Goal: Information Seeking & Learning: Find specific page/section

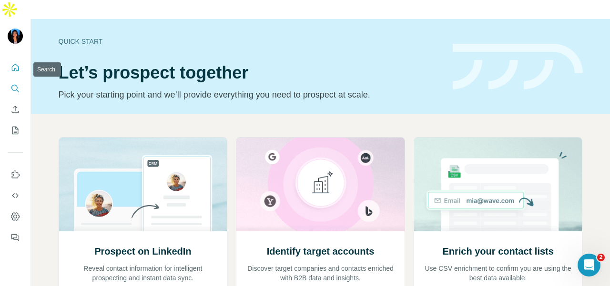
click at [19, 84] on icon "Search" at bounding box center [15, 89] width 10 height 10
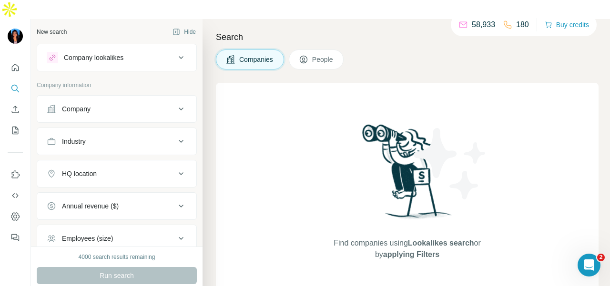
click at [91, 98] on button "Company" at bounding box center [116, 109] width 159 height 23
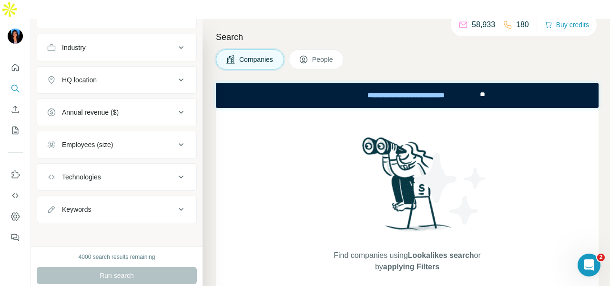
scroll to position [162, 0]
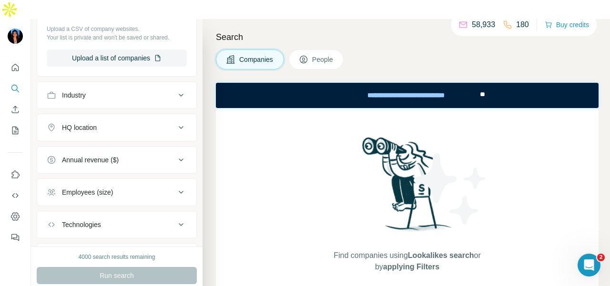
click at [99, 84] on button "Industry" at bounding box center [116, 95] width 159 height 23
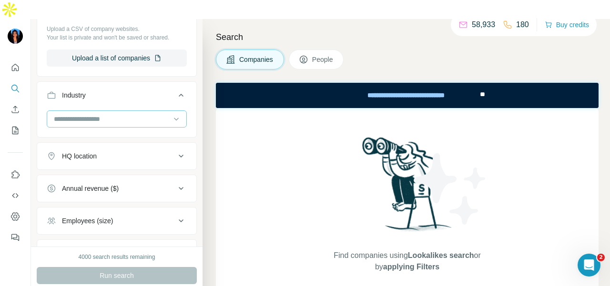
click at [102, 114] on input at bounding box center [112, 119] width 118 height 10
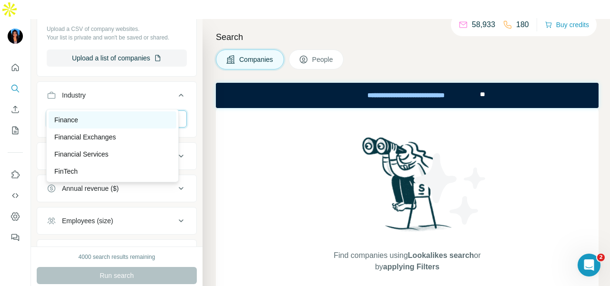
type input "***"
click at [102, 122] on div "Finance" at bounding box center [112, 120] width 116 height 10
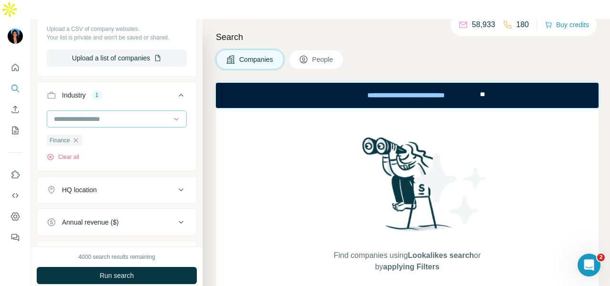
click at [105, 114] on input at bounding box center [112, 119] width 118 height 10
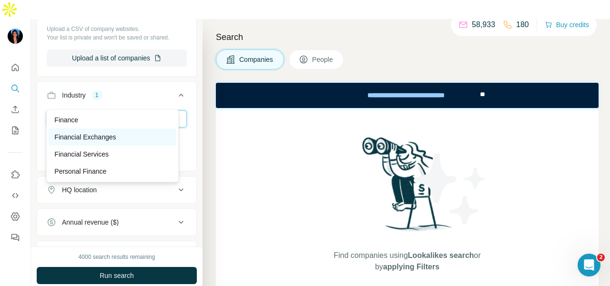
type input "*****"
click at [107, 137] on p "Financial Exchanges" at bounding box center [84, 138] width 61 height 10
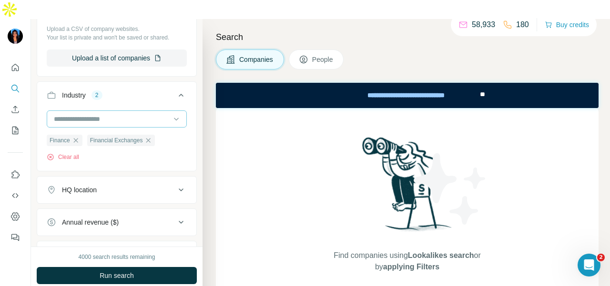
click at [113, 114] on input at bounding box center [112, 119] width 118 height 10
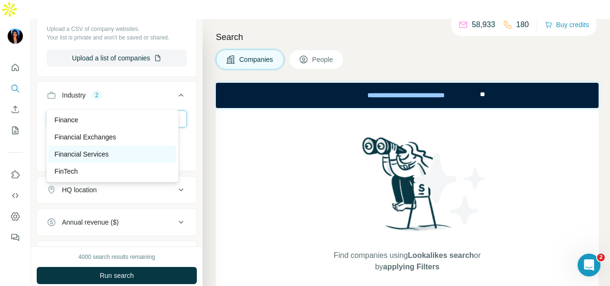
type input "***"
click at [113, 146] on div "Financial Services" at bounding box center [113, 154] width 128 height 17
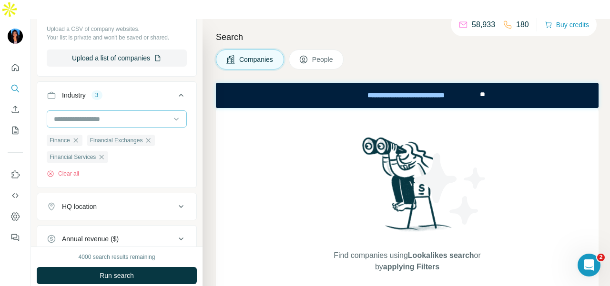
click at [114, 111] on div at bounding box center [112, 119] width 118 height 16
type input "*****"
click at [115, 116] on div "FinTech" at bounding box center [112, 120] width 116 height 10
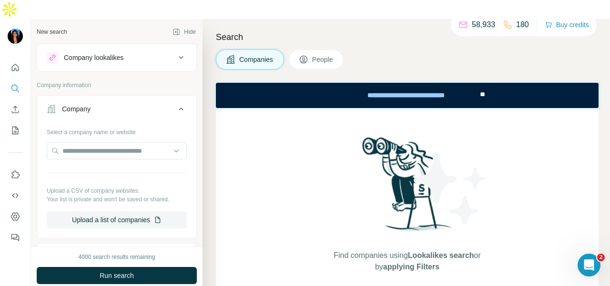
click at [336, 50] on button "People" at bounding box center [316, 60] width 55 height 20
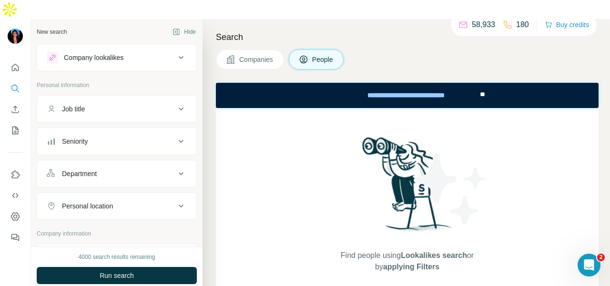
click at [115, 160] on div "Department" at bounding box center [117, 174] width 160 height 28
click at [117, 163] on button "Department" at bounding box center [116, 174] width 159 height 23
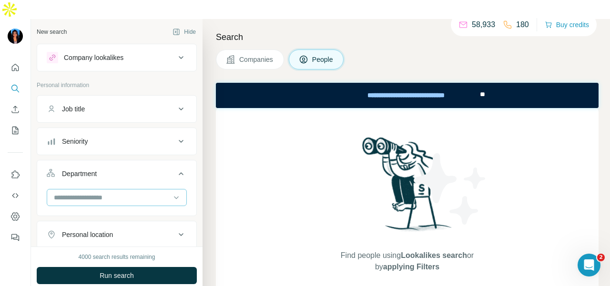
click at [118, 193] on input at bounding box center [112, 198] width 118 height 10
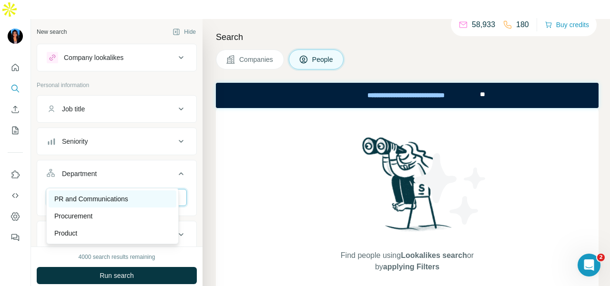
type input "**"
click at [127, 192] on div "PR and Communications" at bounding box center [113, 199] width 128 height 17
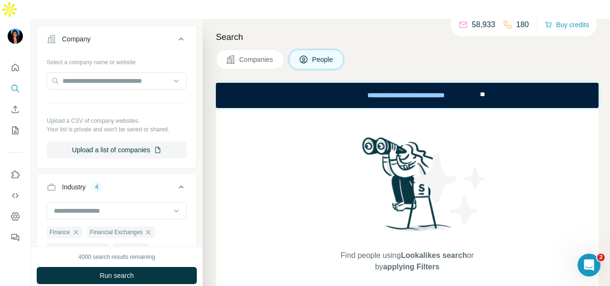
scroll to position [138, 0]
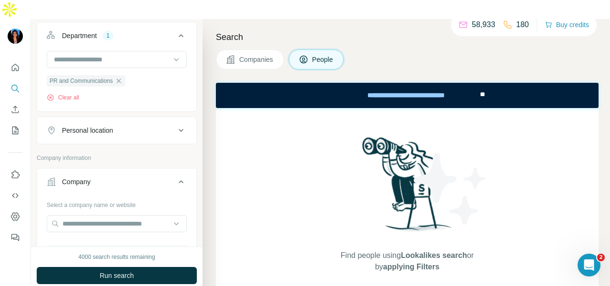
click at [175, 125] on icon at bounding box center [180, 130] width 11 height 11
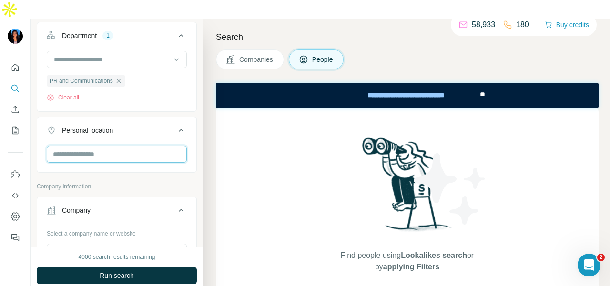
click at [145, 146] on input "text" at bounding box center [117, 154] width 140 height 17
type input "*****"
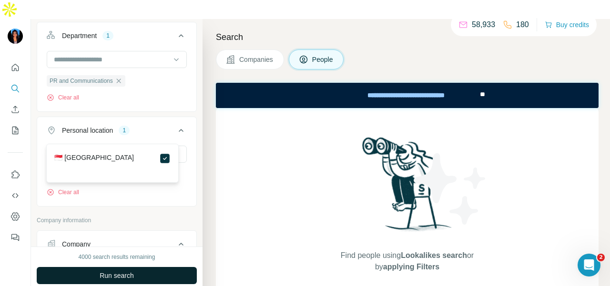
click at [161, 267] on button "Run search" at bounding box center [117, 275] width 160 height 17
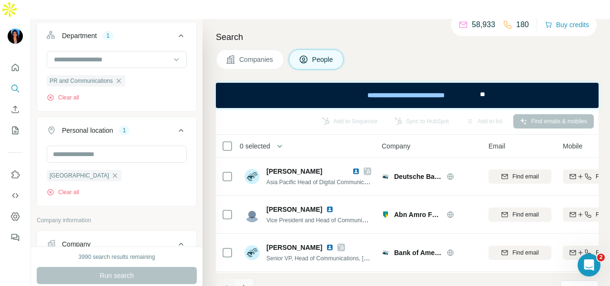
click at [245, 284] on icon "Navigate to next page" at bounding box center [245, 289] width 10 height 10
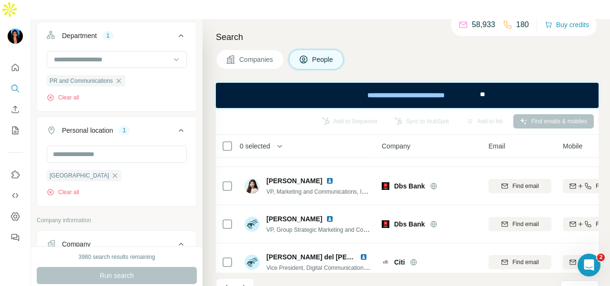
scroll to position [268, 0]
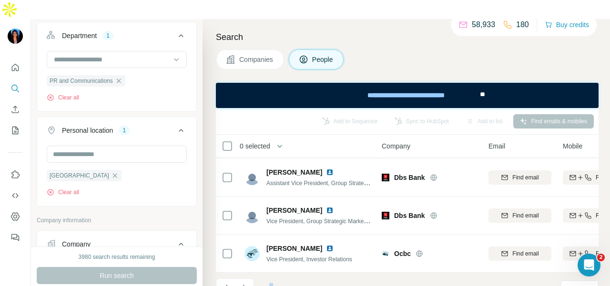
click at [269, 286] on html "New search Hide Company lookalikes Personal information Job title Seniority Dep…" at bounding box center [305, 153] width 610 height 306
click at [249, 279] on button "Navigate to next page" at bounding box center [244, 288] width 19 height 19
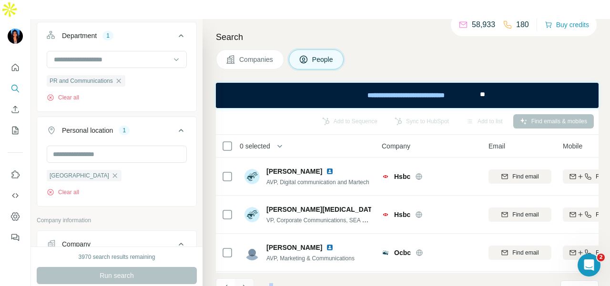
click at [246, 284] on icon "Navigate to next page" at bounding box center [245, 289] width 10 height 10
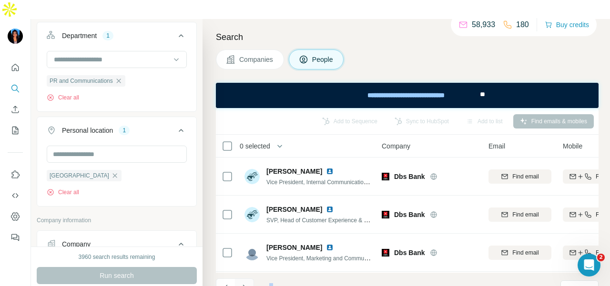
click at [245, 279] on button "Navigate to next page" at bounding box center [244, 288] width 19 height 19
click at [248, 284] on icon "Navigate to next page" at bounding box center [245, 289] width 10 height 10
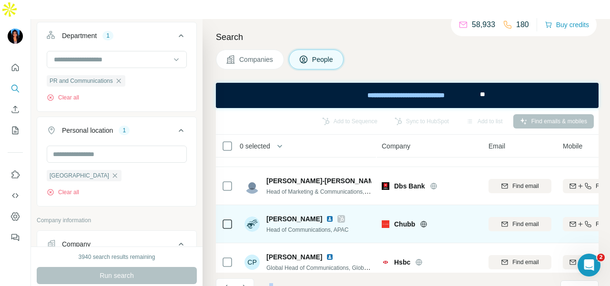
scroll to position [268, 0]
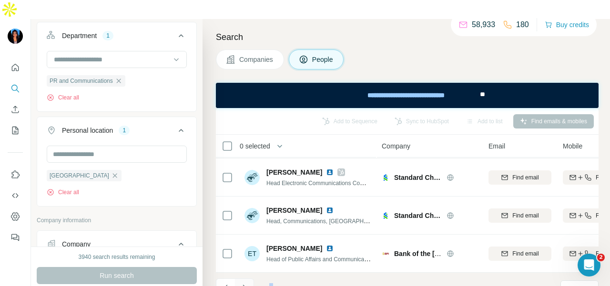
click at [244, 284] on icon "Navigate to next page" at bounding box center [245, 289] width 10 height 10
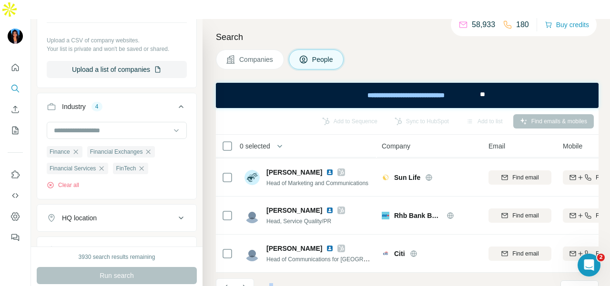
scroll to position [0, 0]
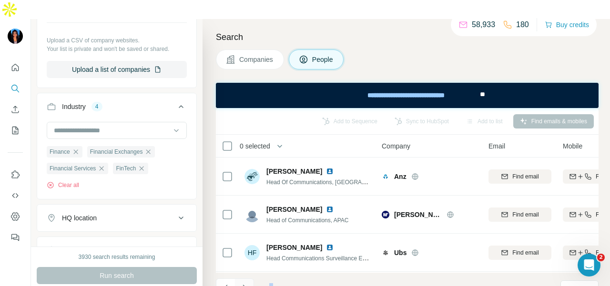
click at [249, 279] on button "Navigate to next page" at bounding box center [244, 288] width 19 height 19
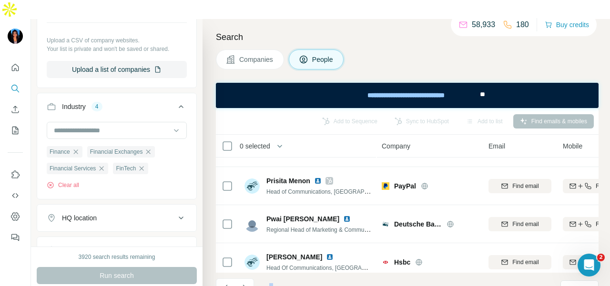
scroll to position [268, 0]
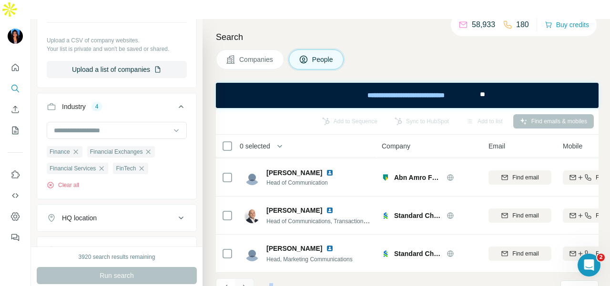
click at [248, 284] on icon "Navigate to next page" at bounding box center [245, 289] width 10 height 10
click at [243, 284] on icon "Navigate to next page" at bounding box center [245, 289] width 10 height 10
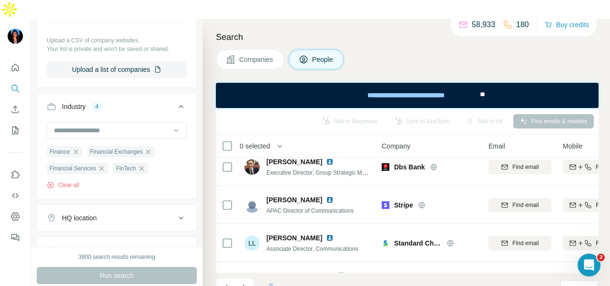
scroll to position [238, 0]
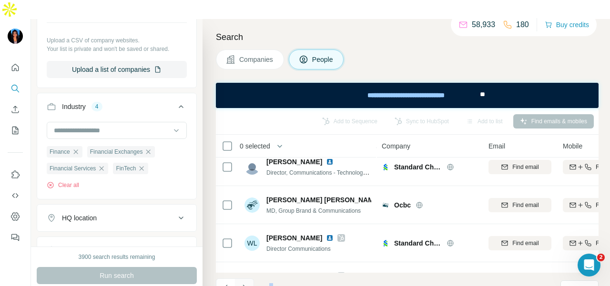
click at [249, 279] on button "Navigate to next page" at bounding box center [244, 288] width 19 height 19
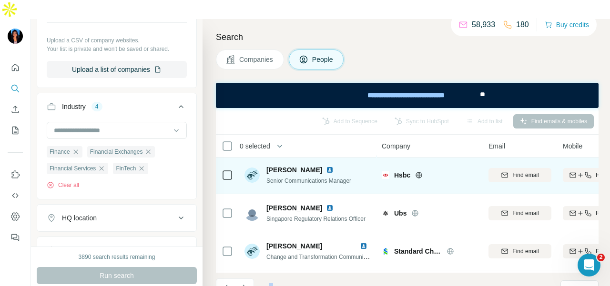
scroll to position [0, 0]
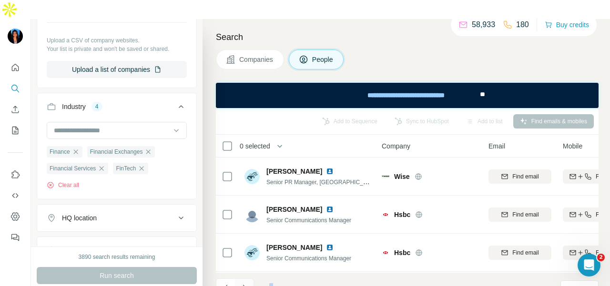
click at [251, 279] on button "Navigate to next page" at bounding box center [244, 288] width 19 height 19
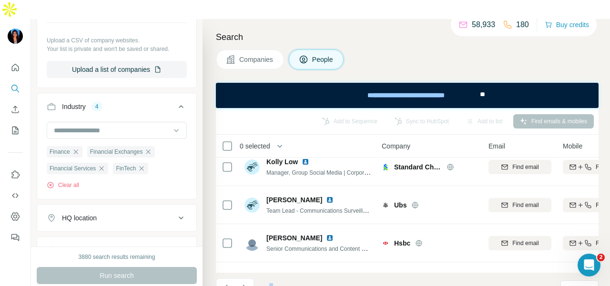
scroll to position [268, 0]
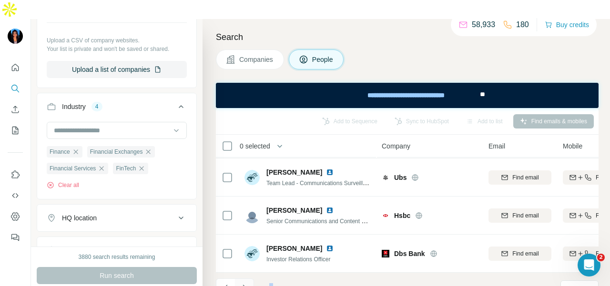
click at [245, 284] on icon "Navigate to next page" at bounding box center [245, 289] width 10 height 10
click at [244, 284] on icon "Navigate to next page" at bounding box center [245, 289] width 10 height 10
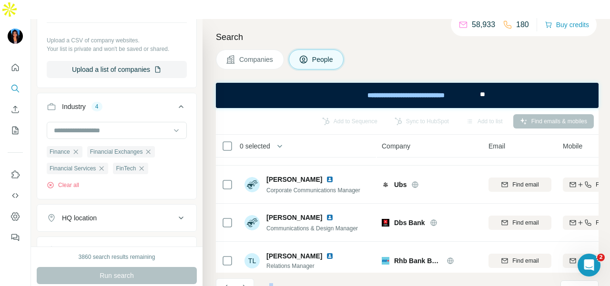
scroll to position [0, 0]
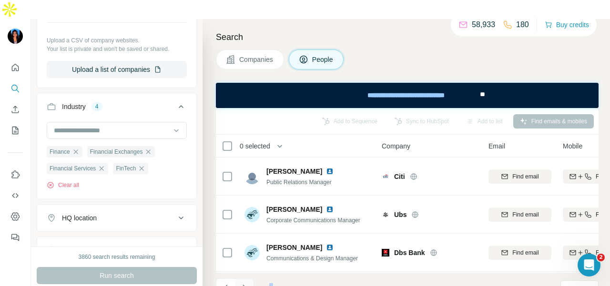
click at [244, 285] on icon "Navigate to next page" at bounding box center [244, 288] width 3 height 6
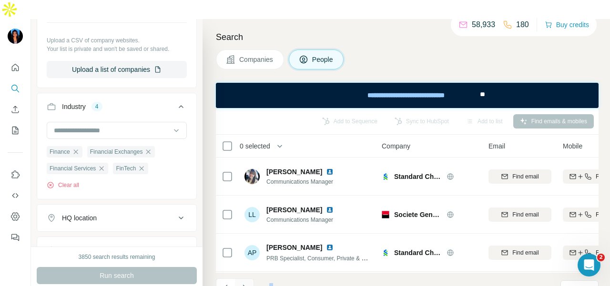
click at [244, 284] on icon "Navigate to next page" at bounding box center [245, 289] width 10 height 10
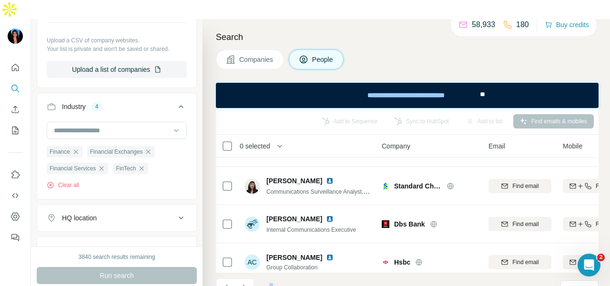
scroll to position [268, 0]
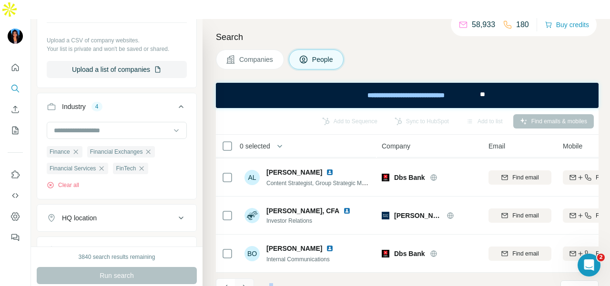
click at [245, 284] on icon "Navigate to next page" at bounding box center [245, 289] width 10 height 10
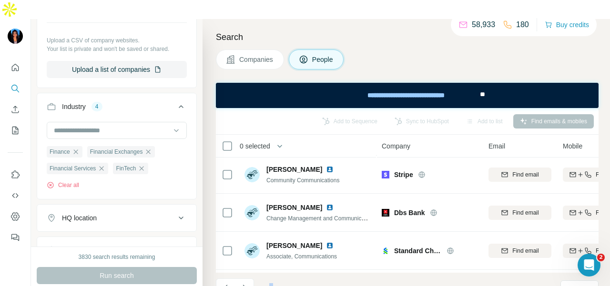
scroll to position [0, 0]
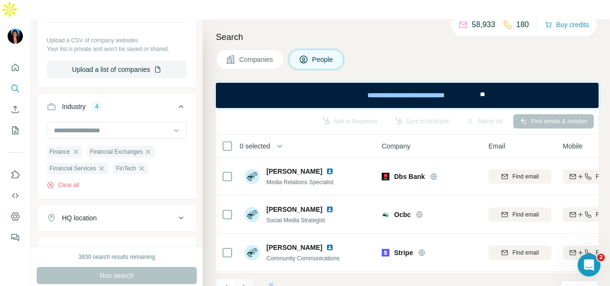
click at [247, 284] on icon "Navigate to next page" at bounding box center [245, 289] width 10 height 10
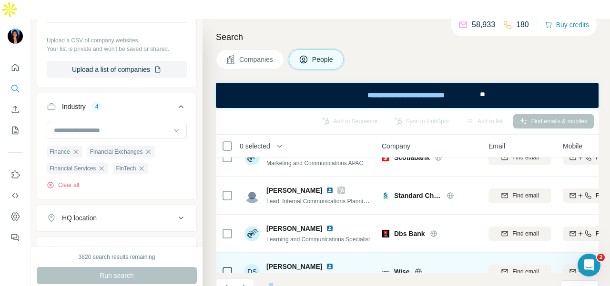
scroll to position [268, 0]
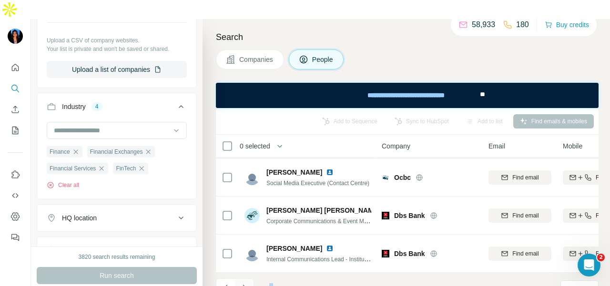
click at [245, 279] on button "Navigate to next page" at bounding box center [244, 288] width 19 height 19
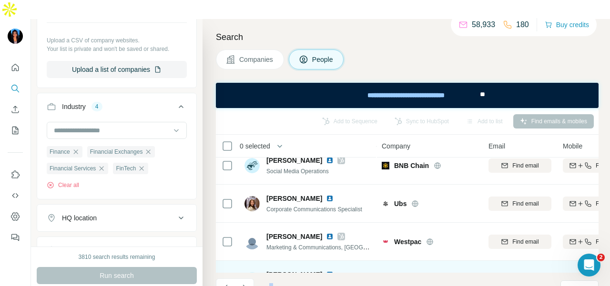
scroll to position [0, 0]
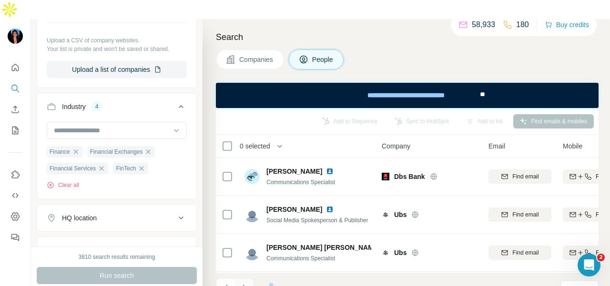
click at [249, 279] on button "Navigate to next page" at bounding box center [244, 288] width 19 height 19
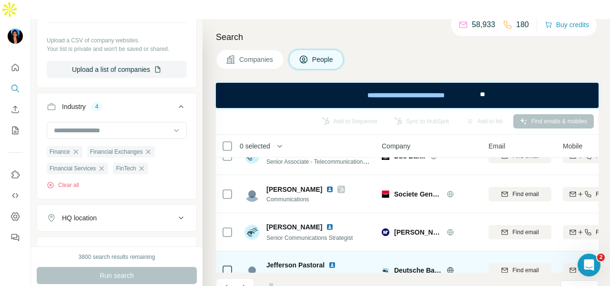
scroll to position [268, 0]
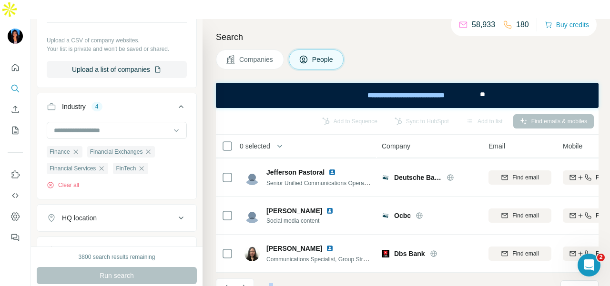
click at [251, 279] on button "Navigate to next page" at bounding box center [244, 288] width 19 height 19
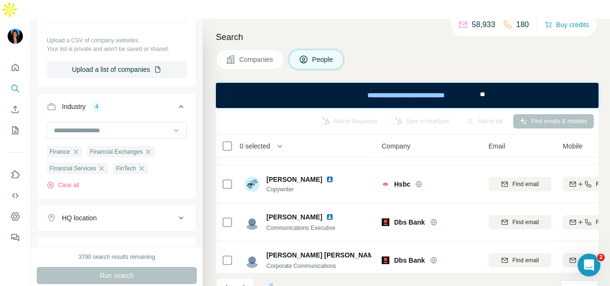
scroll to position [0, 0]
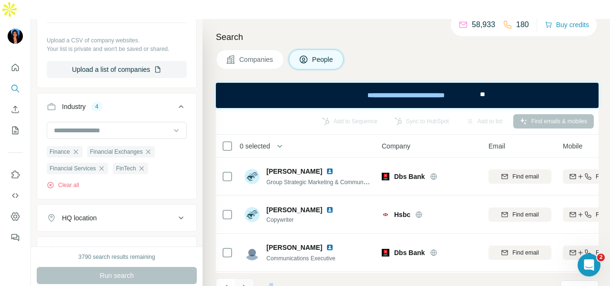
click at [248, 279] on button "Navigate to next page" at bounding box center [244, 288] width 19 height 19
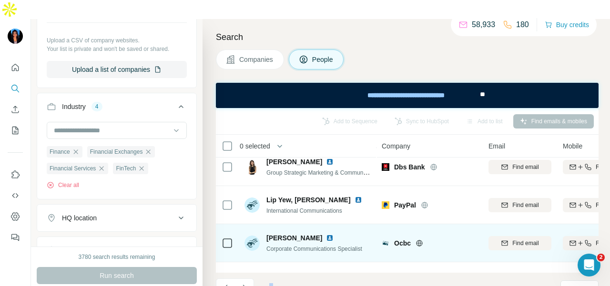
scroll to position [268, 0]
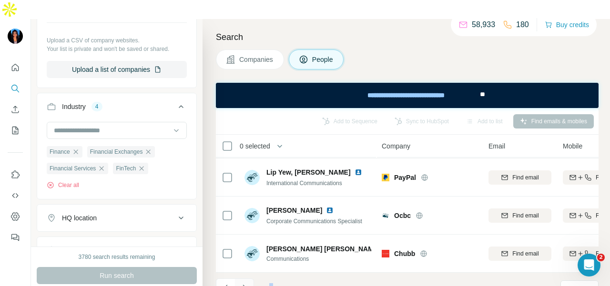
click at [245, 279] on button "Navigate to next page" at bounding box center [244, 288] width 19 height 19
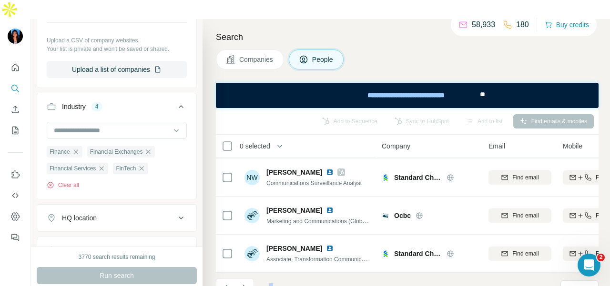
click at [251, 279] on button "Navigate to next page" at bounding box center [244, 288] width 19 height 19
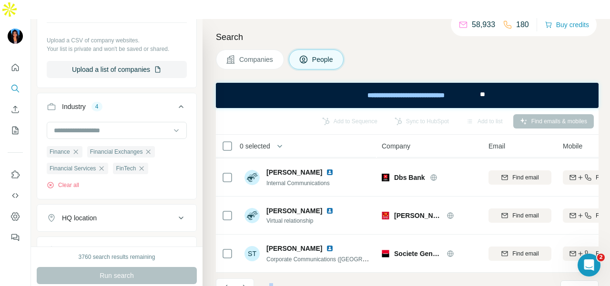
scroll to position [0, 0]
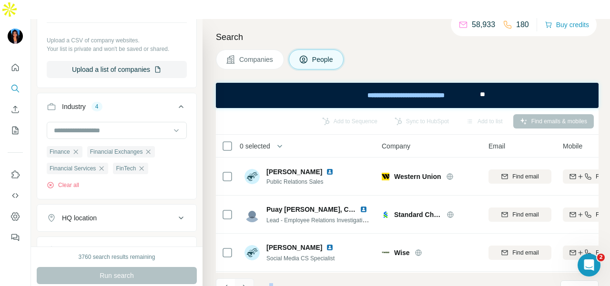
click at [248, 284] on icon "Navigate to next page" at bounding box center [245, 289] width 10 height 10
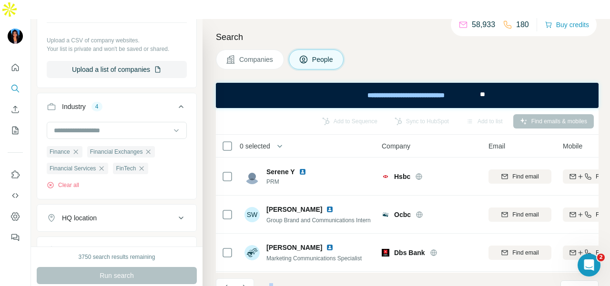
scroll to position [268, 0]
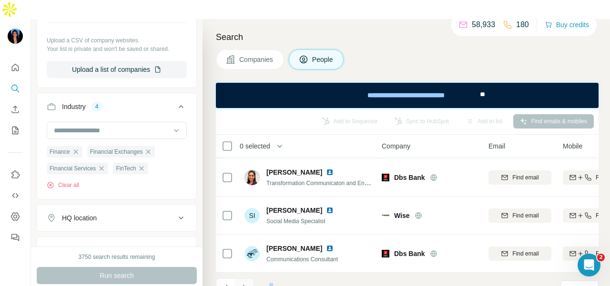
click at [250, 279] on button "Navigate to next page" at bounding box center [244, 288] width 19 height 19
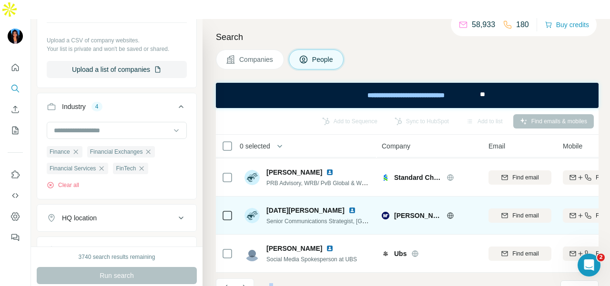
scroll to position [0, 0]
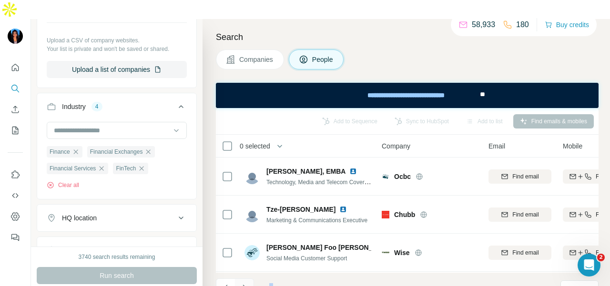
click at [248, 284] on icon "Navigate to next page" at bounding box center [245, 289] width 10 height 10
